Goal: Task Accomplishment & Management: Manage account settings

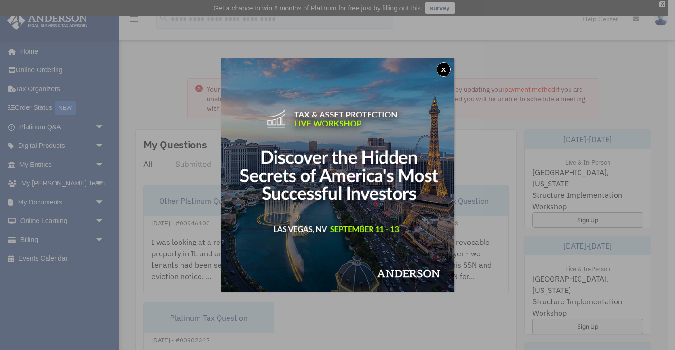
click at [444, 68] on button "x" at bounding box center [444, 69] width 14 height 14
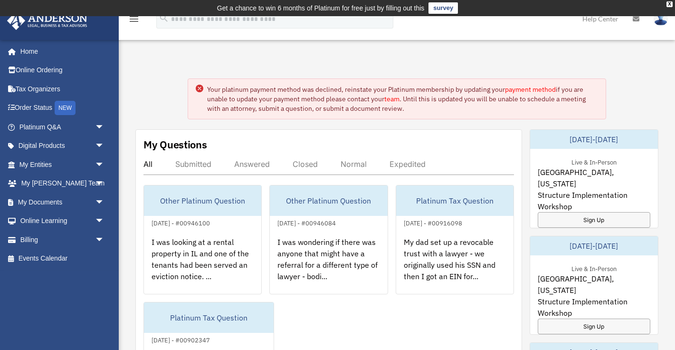
click at [521, 90] on link "payment method" at bounding box center [530, 89] width 51 height 9
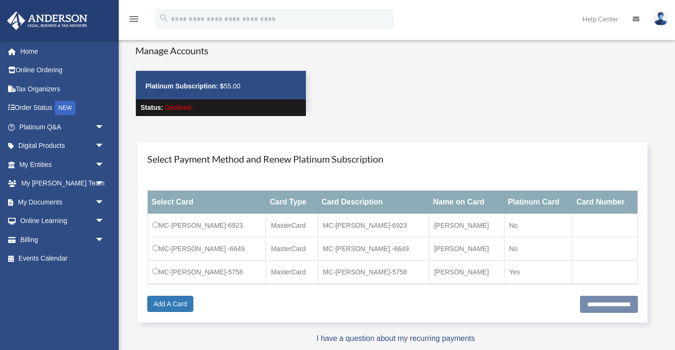
scroll to position [38, 0]
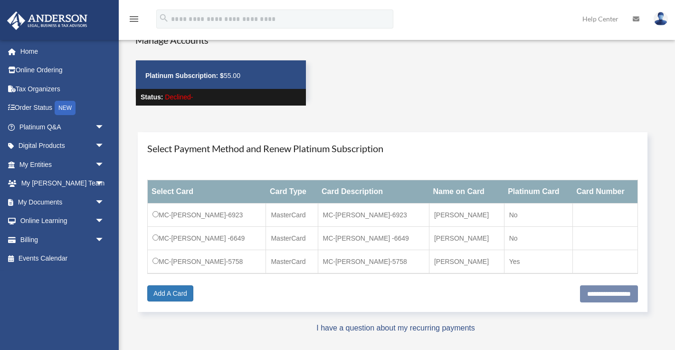
click at [179, 236] on td "MC-[PERSON_NAME] -6649" at bounding box center [207, 238] width 118 height 23
click at [584, 295] on input "**********" at bounding box center [609, 293] width 58 height 17
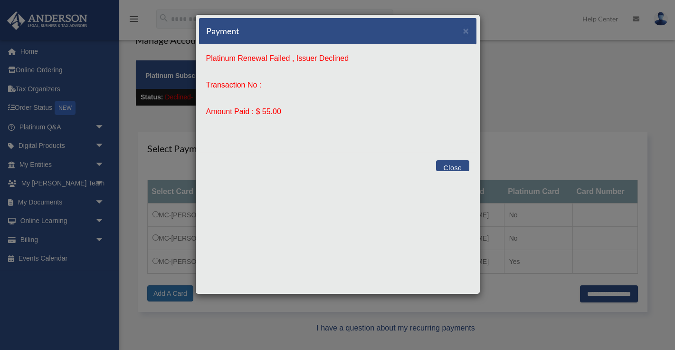
click at [459, 168] on button "Close" at bounding box center [452, 165] width 33 height 11
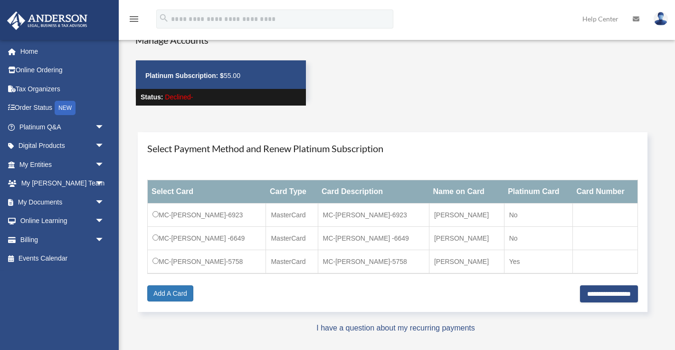
scroll to position [0, 0]
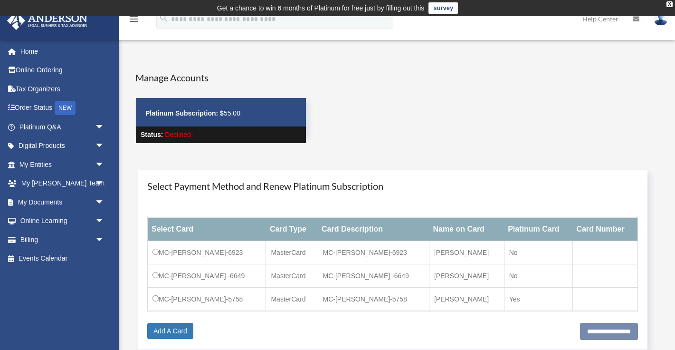
click at [440, 12] on link "survey" at bounding box center [443, 7] width 29 height 11
